Goal: Information Seeking & Learning: Learn about a topic

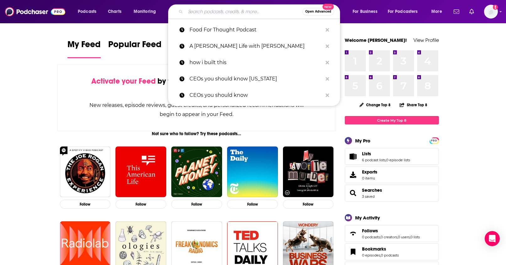
click at [195, 13] on input "Search podcasts, credits, & more..." at bounding box center [243, 12] width 117 height 10
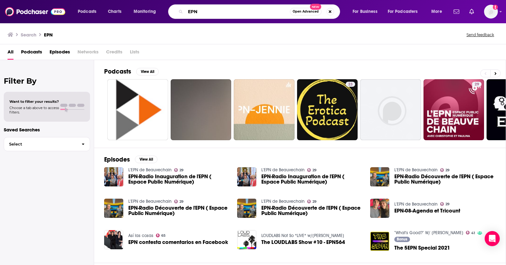
click at [219, 11] on input "EPN" at bounding box center [237, 12] width 104 height 10
type input "Enterprise Podcast Network"
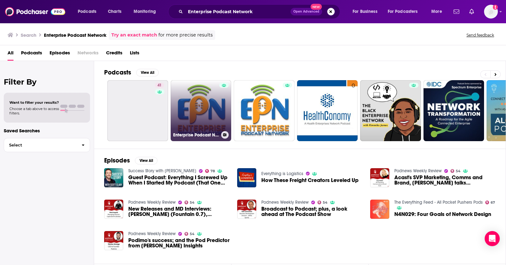
click at [204, 108] on link "Enterprise Podcast Network – EPN" at bounding box center [201, 110] width 61 height 61
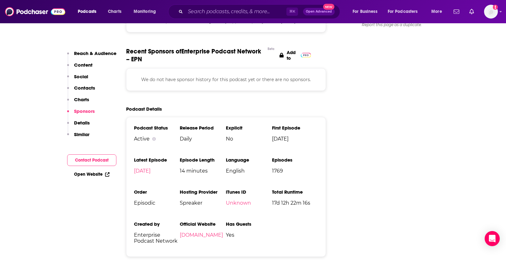
scroll to position [748, 0]
